Goal: Information Seeking & Learning: Compare options

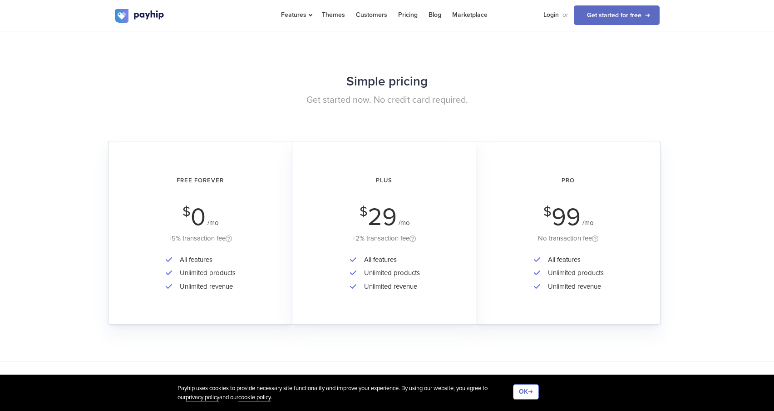
scroll to position [1311, 0]
click at [194, 214] on span "0" at bounding box center [198, 215] width 15 height 30
click at [195, 223] on span "0" at bounding box center [198, 215] width 15 height 30
click at [240, 262] on div "All features Unlimited products Unlimited revenue" at bounding box center [200, 277] width 159 height 53
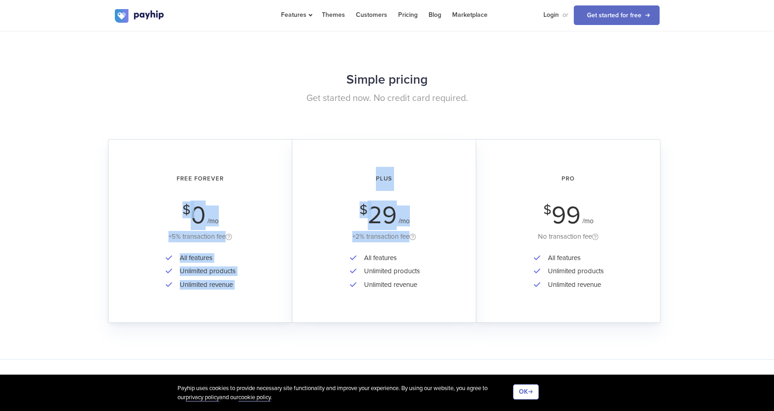
drag, startPoint x: 182, startPoint y: 198, endPoint x: 292, endPoint y: 286, distance: 141.2
click at [292, 139] on div "Free Forever $ 0 /mo +5% transaction fee All features Unlimited products Unlimi…" at bounding box center [387, 139] width 559 height 0
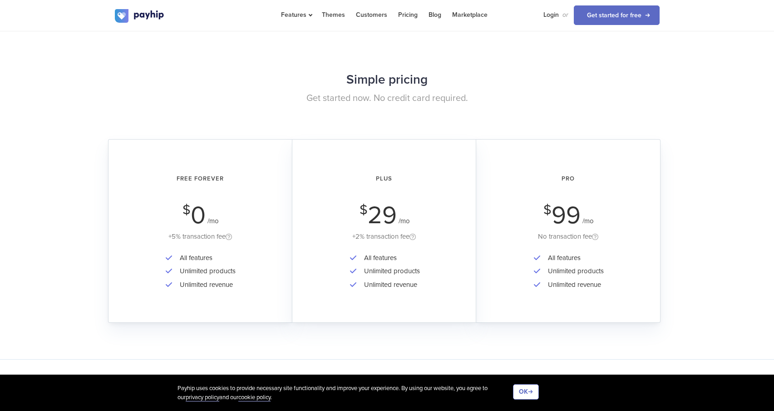
click at [262, 263] on div "All features Unlimited products Unlimited revenue" at bounding box center [200, 277] width 159 height 53
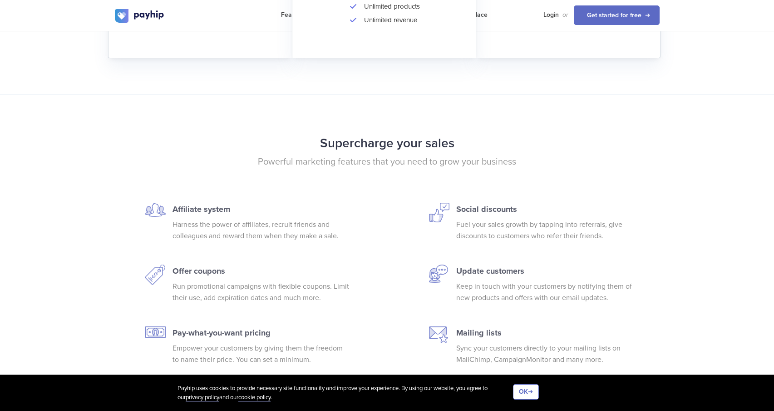
scroll to position [1578, 0]
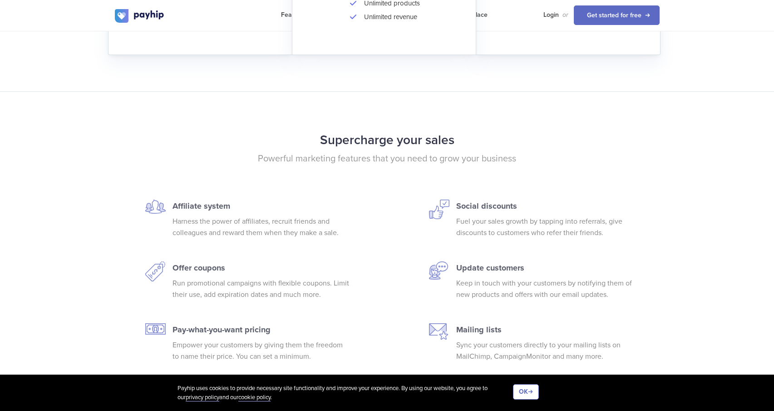
click at [286, 137] on h2 "Supercharge your sales" at bounding box center [387, 140] width 545 height 24
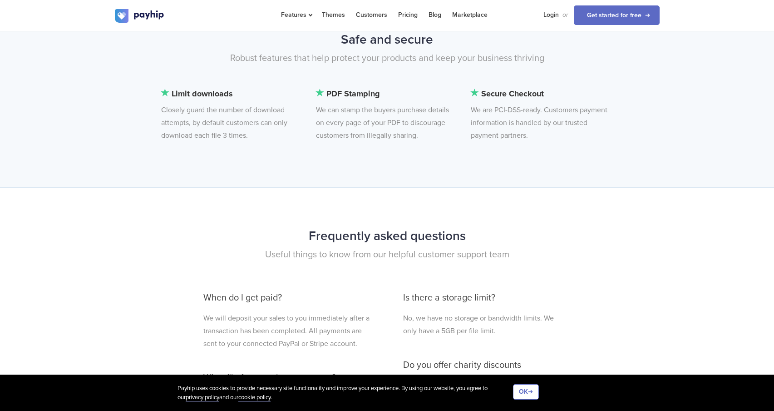
scroll to position [2057, 0]
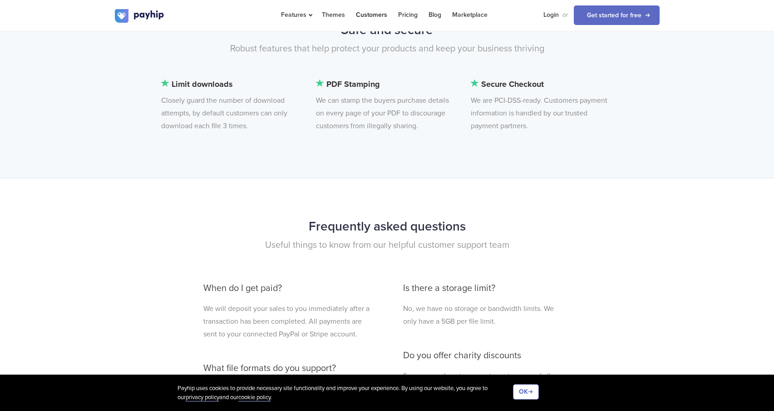
click at [369, 13] on link "Customers" at bounding box center [371, 15] width 31 height 30
